Goal: Information Seeking & Learning: Learn about a topic

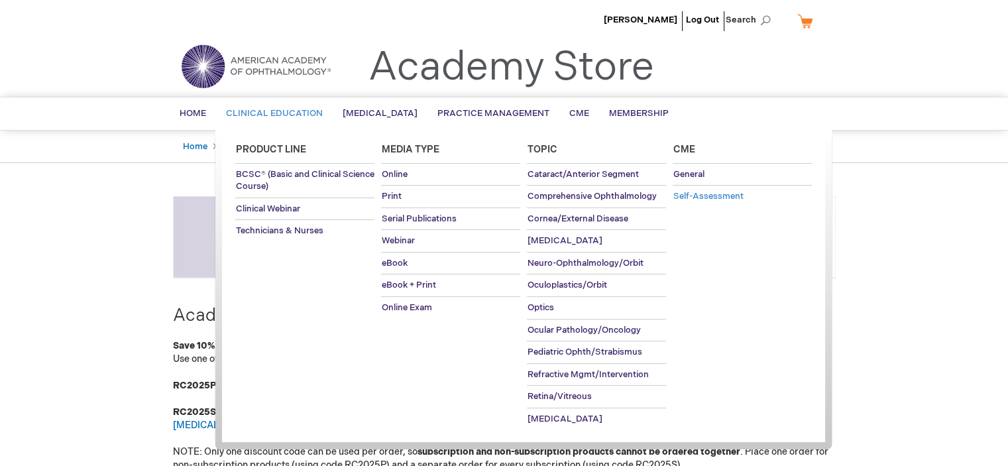
click at [710, 195] on span "Self-Assessment" at bounding box center [708, 196] width 70 height 11
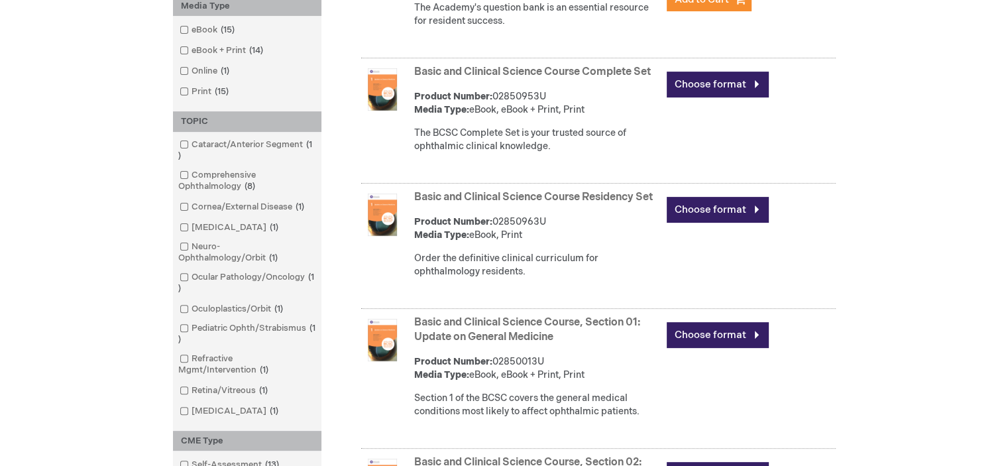
scroll to position [588, 0]
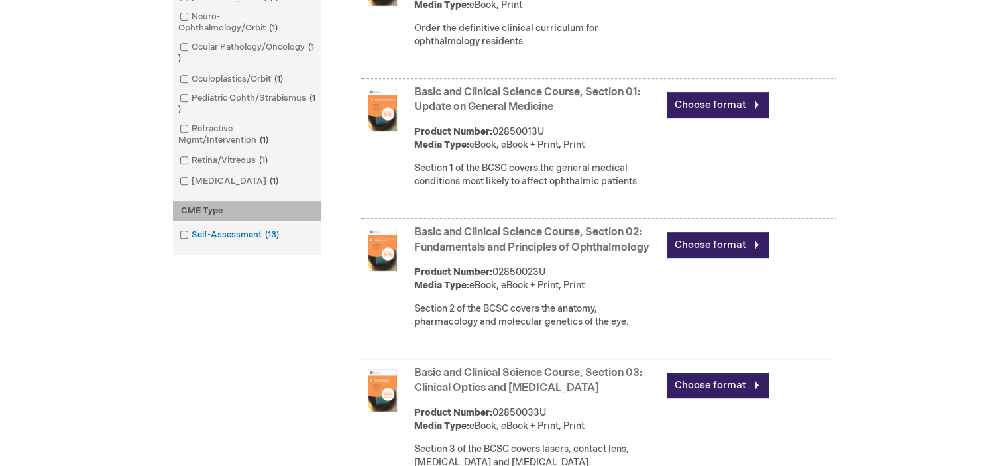
click at [192, 238] on span at bounding box center [192, 234] width 0 height 11
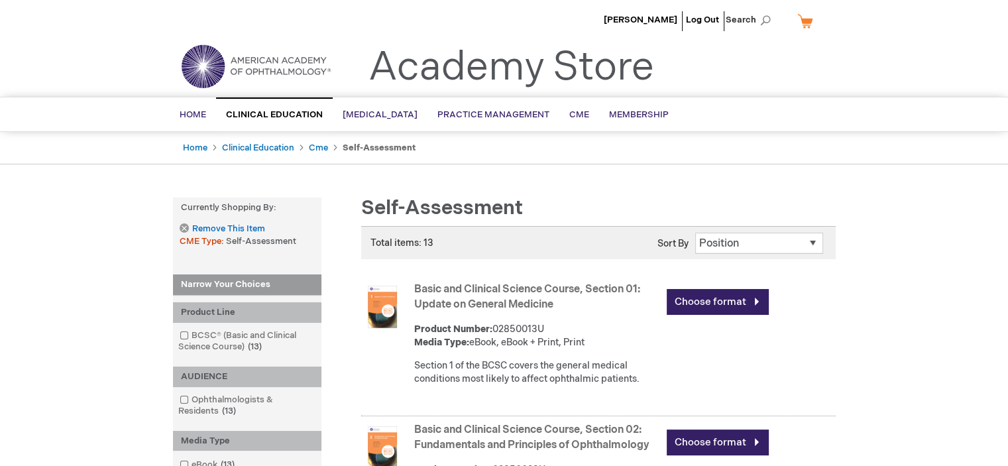
drag, startPoint x: 600, startPoint y: 272, endPoint x: 390, endPoint y: 151, distance: 242.8
click at [390, 151] on strong "Self-Assessment" at bounding box center [379, 147] width 73 height 11
click at [585, 112] on span "CME" at bounding box center [579, 114] width 20 height 11
